Goal: Task Accomplishment & Management: Manage account settings

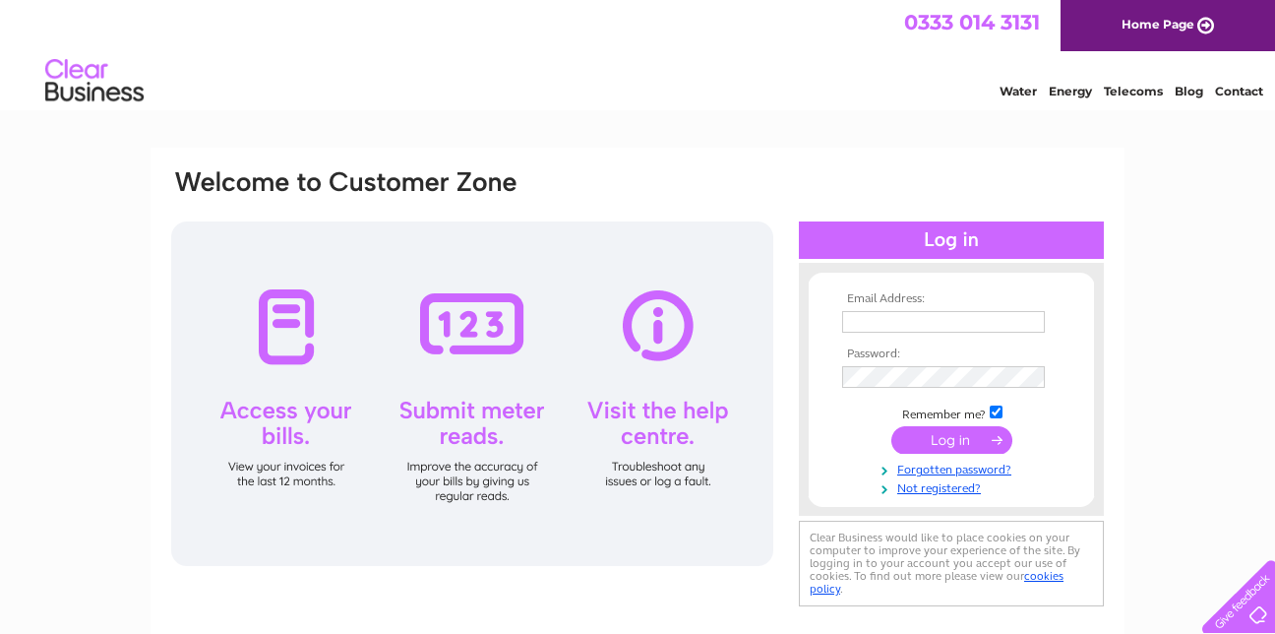
type input "[EMAIL_ADDRESS][DOMAIN_NAME]"
click at [933, 439] on input "submit" at bounding box center [951, 440] width 121 height 28
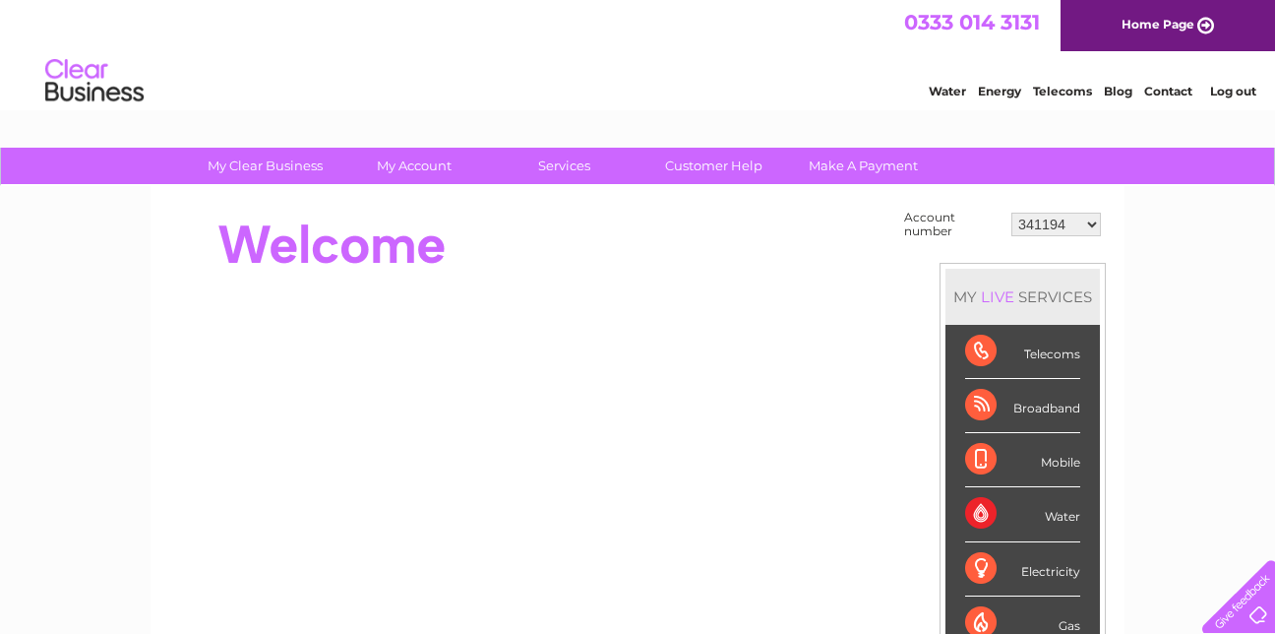
click at [1059, 223] on select "341194 30305631" at bounding box center [1056, 225] width 90 height 24
select select "30305631"
click at [1011, 213] on select "341194 30305631" at bounding box center [1056, 225] width 90 height 24
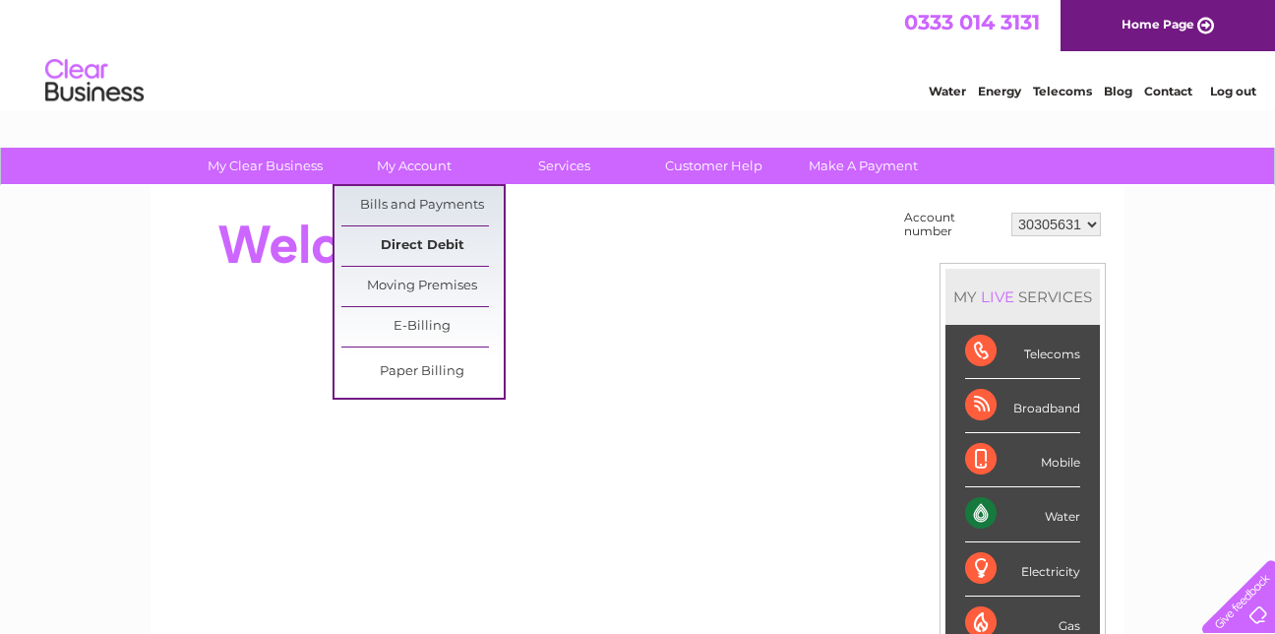
click at [415, 241] on link "Direct Debit" at bounding box center [422, 245] width 162 height 39
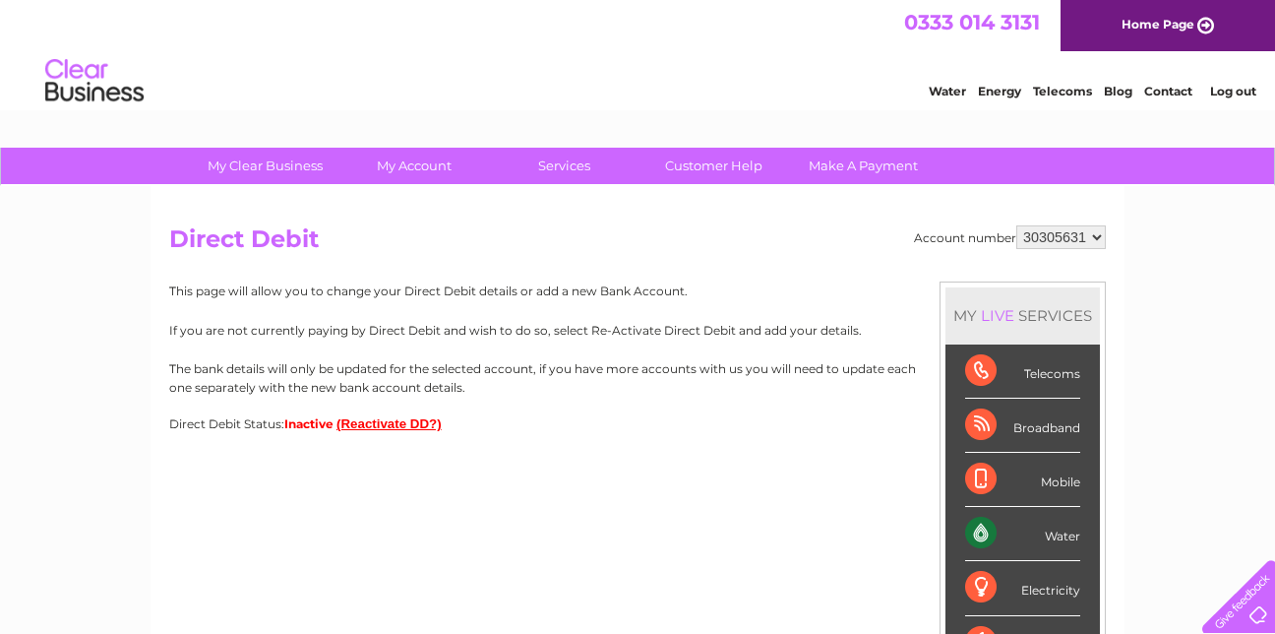
click at [356, 419] on button "(Reactivate DD?)" at bounding box center [388, 423] width 105 height 15
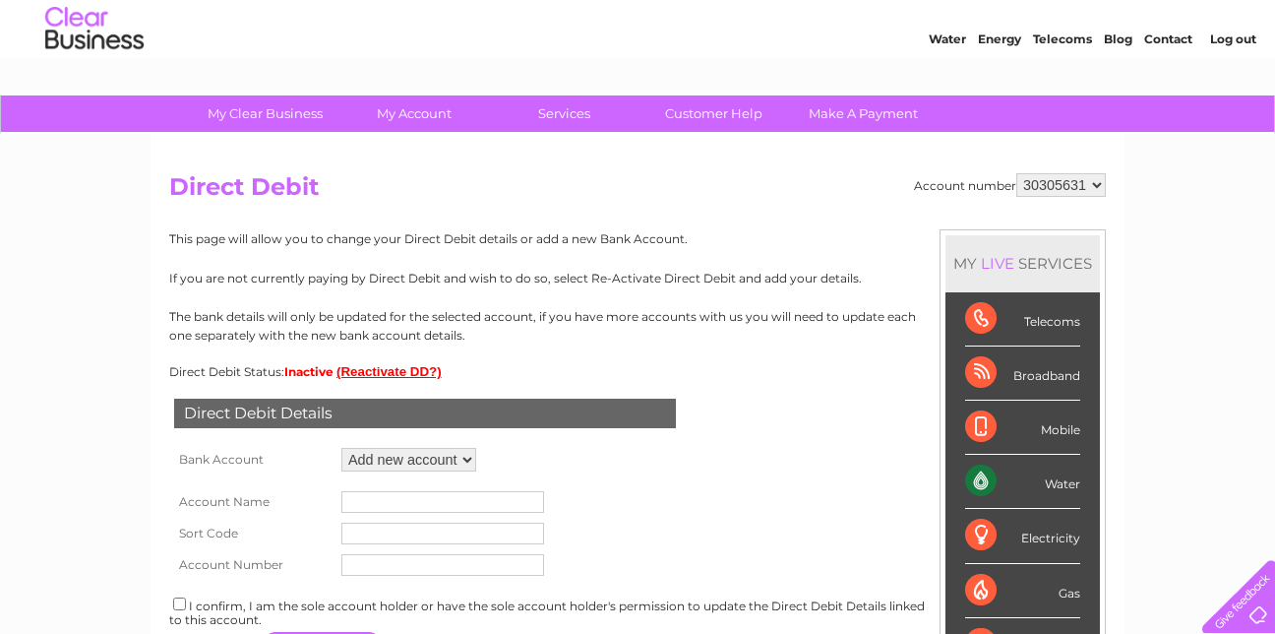
scroll to position [210, 0]
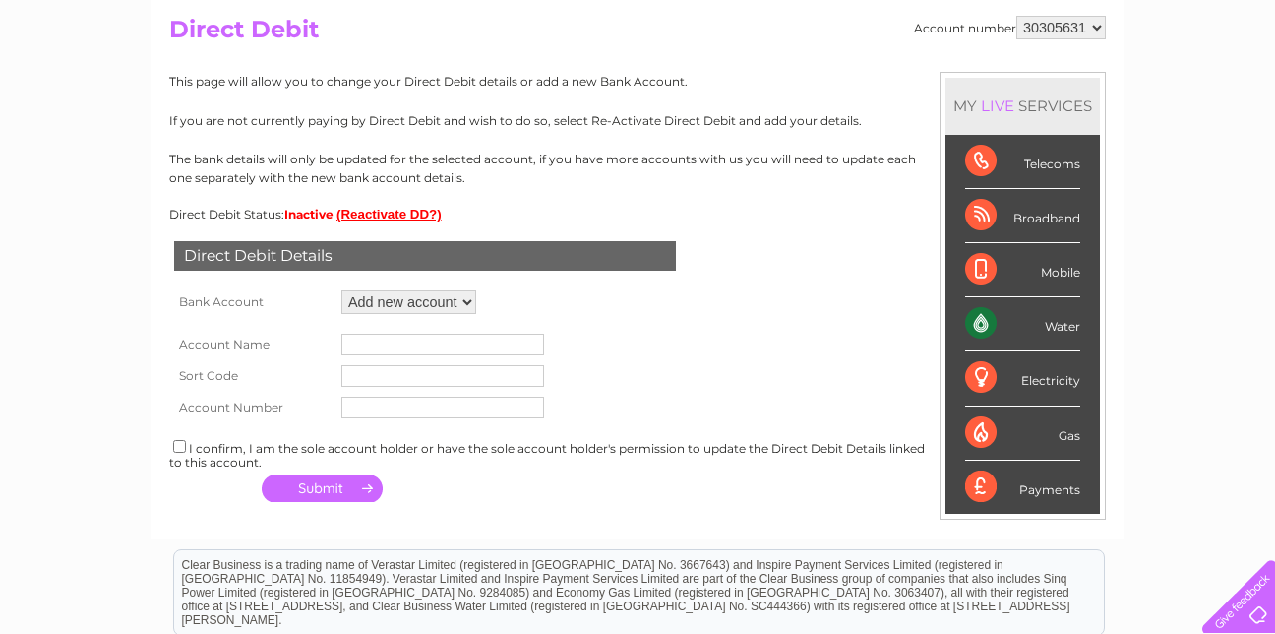
click at [464, 301] on select "Add new account" at bounding box center [408, 302] width 135 height 24
click at [341, 290] on select "Add new account" at bounding box center [408, 302] width 135 height 24
click at [428, 335] on input "text" at bounding box center [442, 345] width 203 height 22
type input "moonrakers"
click at [385, 376] on input "text" at bounding box center [442, 376] width 203 height 22
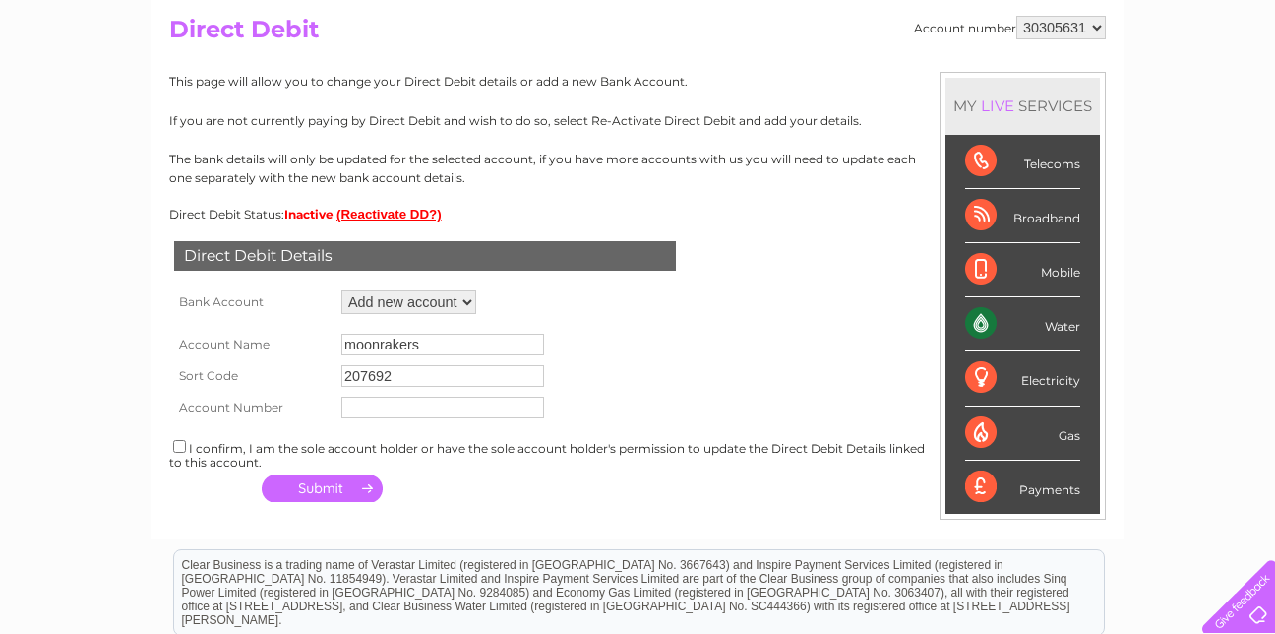
type input "207692"
click at [380, 415] on input "text" at bounding box center [442, 407] width 203 height 22
type input "83474704"
click at [181, 450] on input "checkbox" at bounding box center [179, 446] width 13 height 13
checkbox input "true"
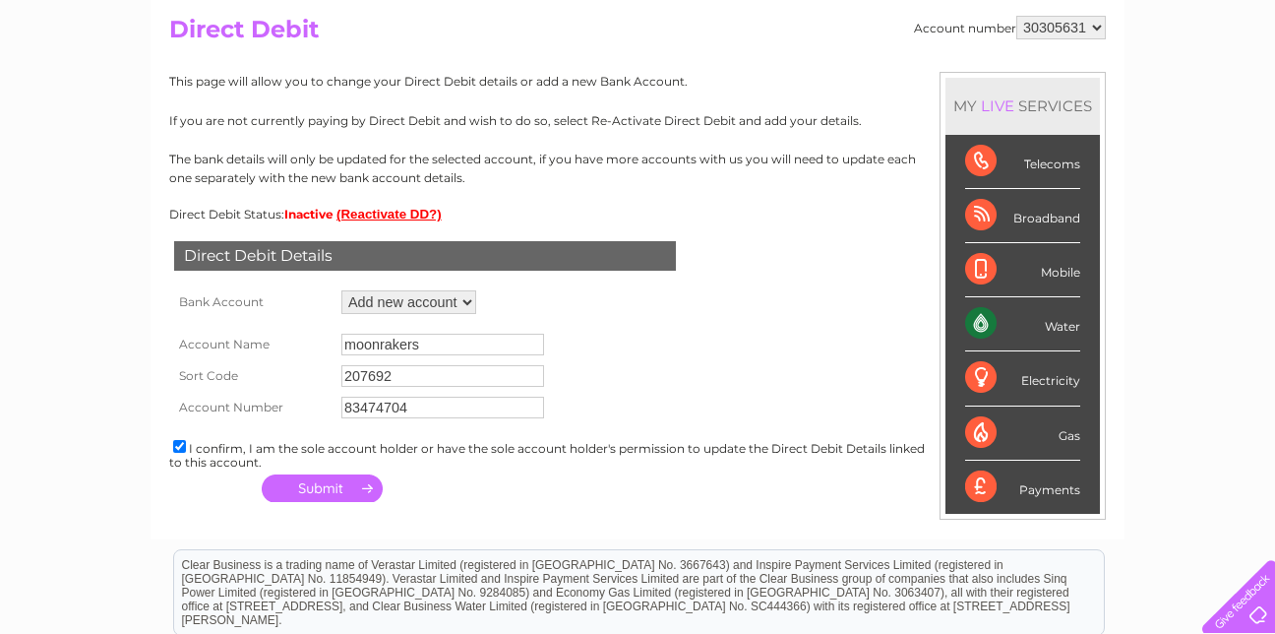
click at [322, 494] on button "button" at bounding box center [322, 488] width 121 height 28
